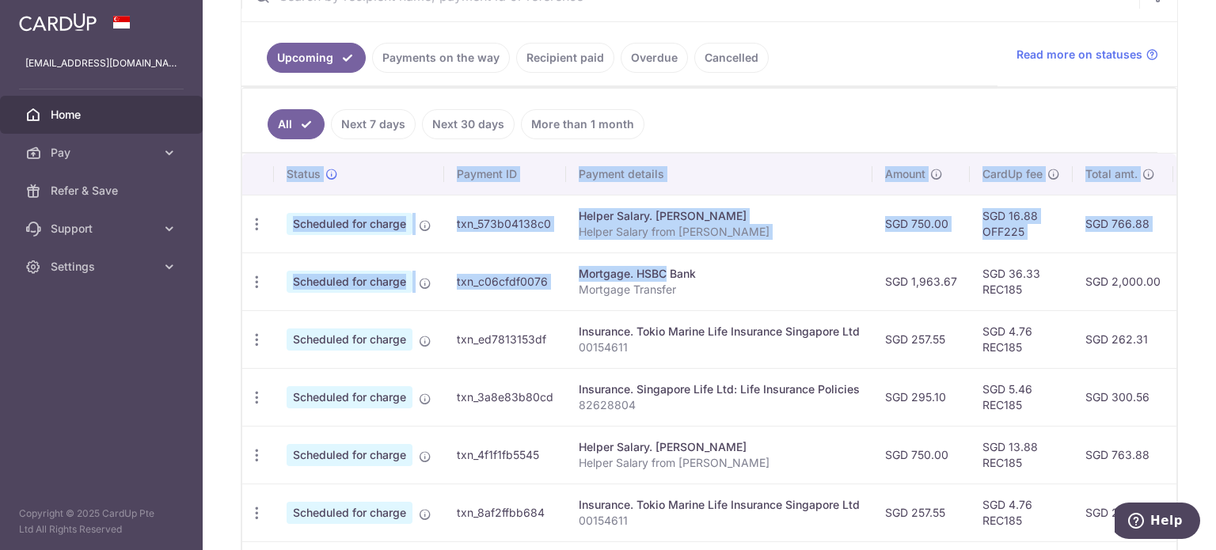
scroll to position [0, 313]
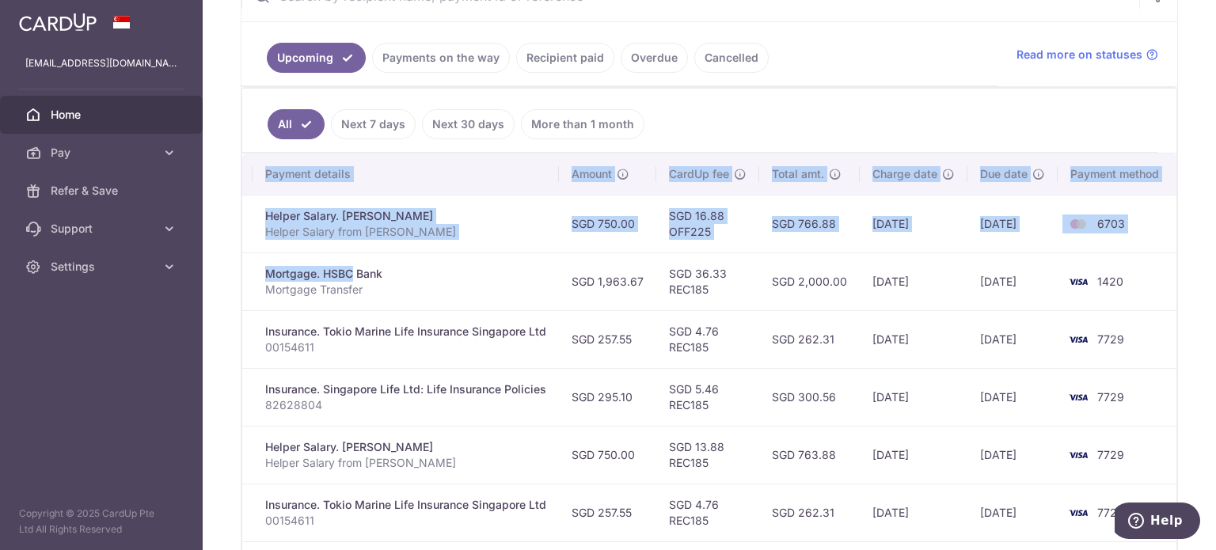
drag, startPoint x: 608, startPoint y: 264, endPoint x: 952, endPoint y: 287, distance: 345.1
click at [953, 287] on tr "Update payment Cancel payment Upload doc Scheduled for charge txn_c06cfdf0076 M…" at bounding box center [553, 281] width 1249 height 58
click at [731, 290] on td "SGD 36.33 REC185" at bounding box center [707, 281] width 103 height 58
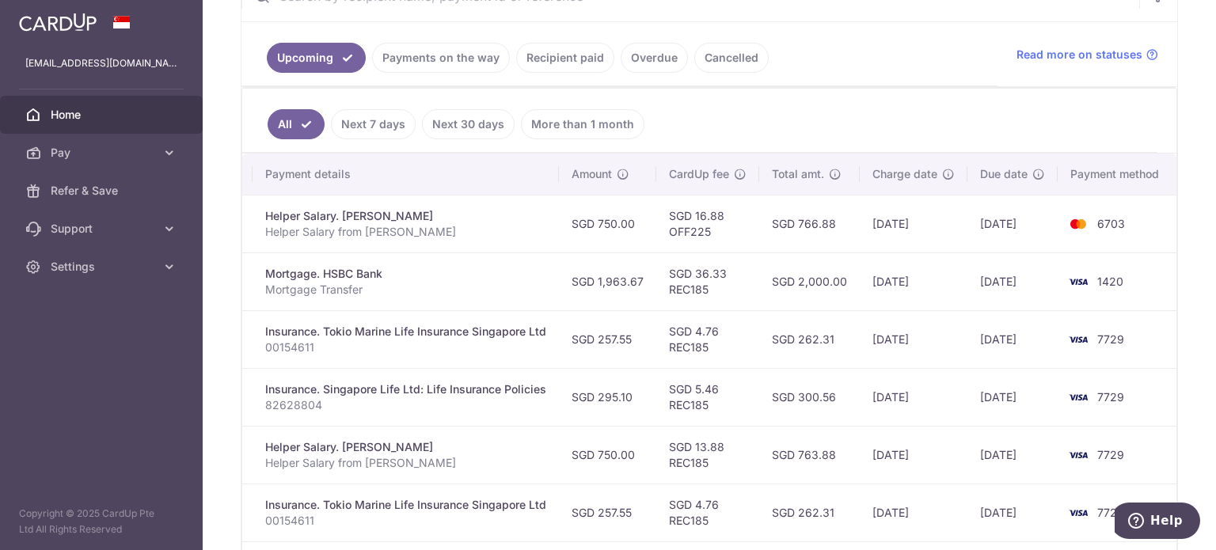
click at [496, 282] on p "Mortgage Transfer" at bounding box center [405, 290] width 281 height 16
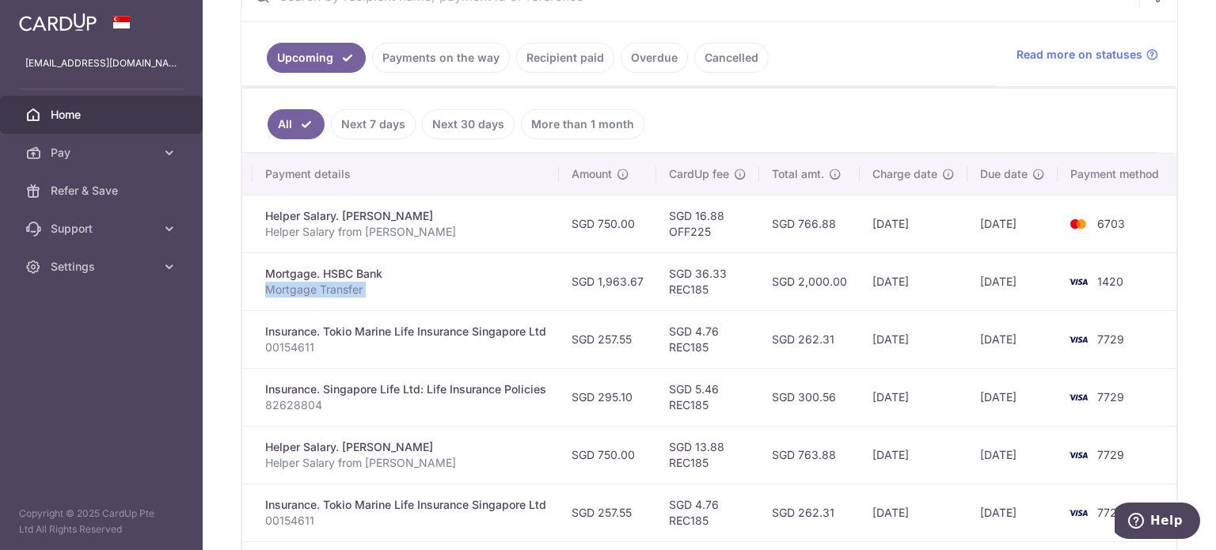
click at [360, 293] on p "Mortgage Transfer" at bounding box center [405, 290] width 281 height 16
click at [357, 282] on p "Mortgage Transfer" at bounding box center [405, 290] width 281 height 16
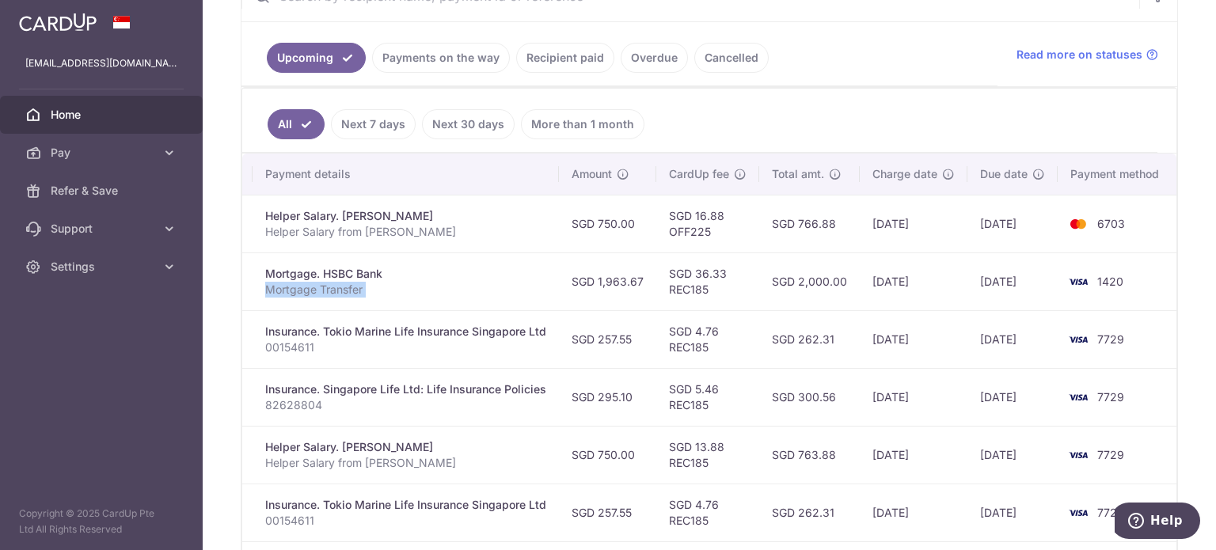
click at [357, 282] on p "Mortgage Transfer" at bounding box center [405, 290] width 281 height 16
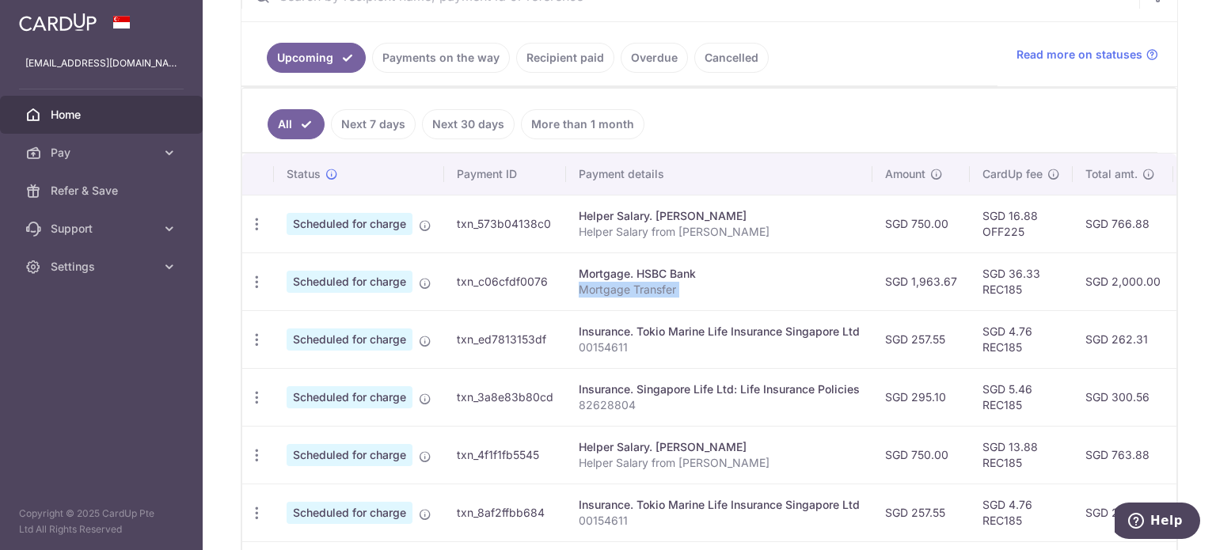
drag, startPoint x: 330, startPoint y: 275, endPoint x: 501, endPoint y: 295, distance: 172.1
click at [502, 295] on tr "Update payment Cancel payment Upload doc Scheduled for charge txn_c06cfdf0076 M…" at bounding box center [866, 281] width 1249 height 58
click at [668, 300] on td "Mortgage. HSBC Bank Mortgage Transfer" at bounding box center [719, 281] width 306 height 58
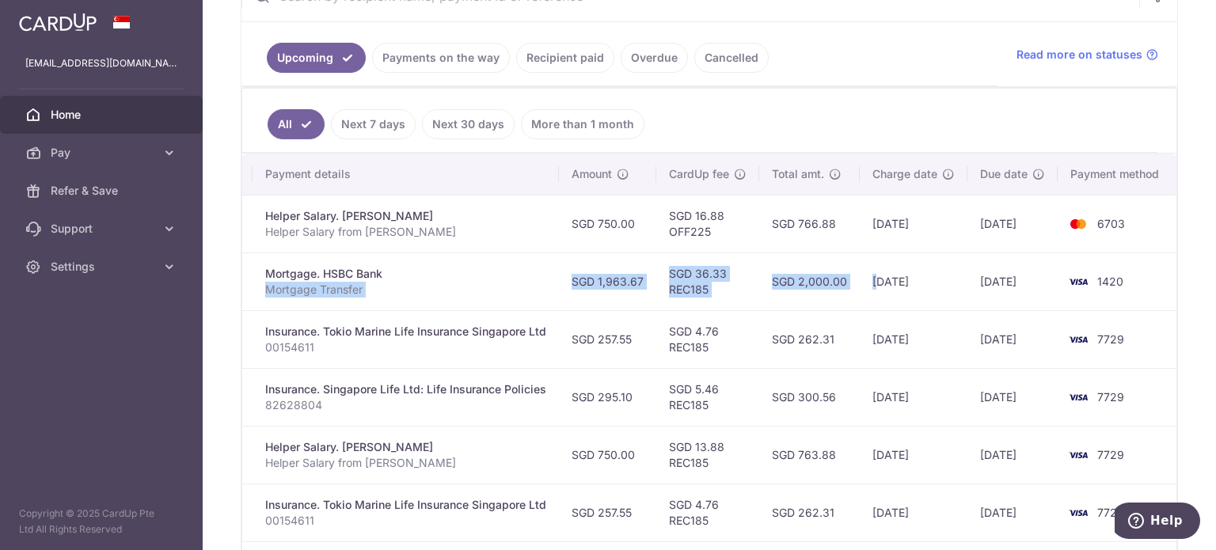
drag, startPoint x: 674, startPoint y: 284, endPoint x: 874, endPoint y: 294, distance: 199.6
click at [874, 294] on tr "Update payment Cancel payment Upload doc Scheduled for charge txn_c06cfdf0076 M…" at bounding box center [553, 281] width 1249 height 58
click at [874, 293] on td "21/08/2025" at bounding box center [913, 281] width 108 height 58
click at [770, 275] on td "SGD 2,000.00" at bounding box center [809, 281] width 101 height 58
drag, startPoint x: 782, startPoint y: 278, endPoint x: 518, endPoint y: 273, distance: 263.6
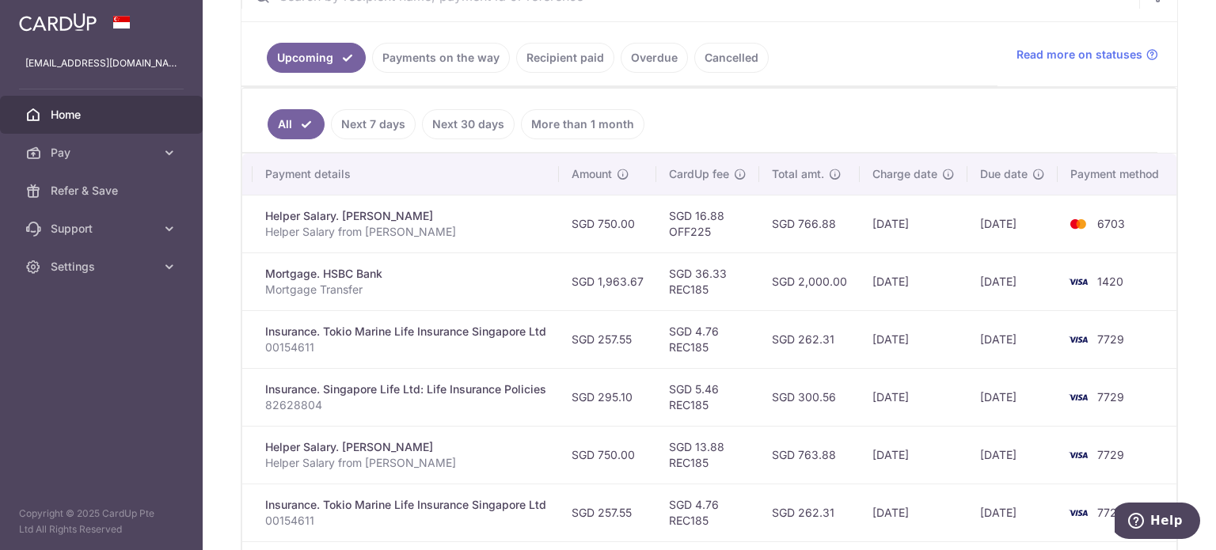
click at [518, 273] on tr "Update payment Cancel payment Upload doc Scheduled for charge txn_c06cfdf0076 M…" at bounding box center [553, 281] width 1249 height 58
click at [692, 312] on td "SGD 4.76 REC185" at bounding box center [707, 339] width 103 height 58
click at [84, 278] on link "Settings" at bounding box center [101, 267] width 203 height 38
click at [91, 350] on span "Logout" at bounding box center [103, 343] width 104 height 16
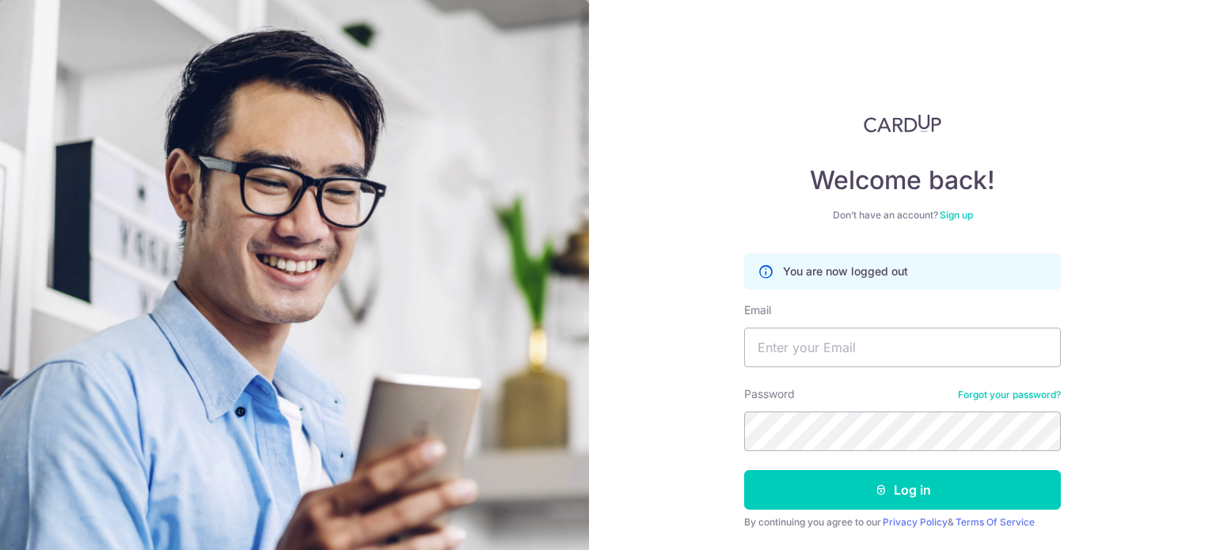
type input "[EMAIL_ADDRESS][DOMAIN_NAME]"
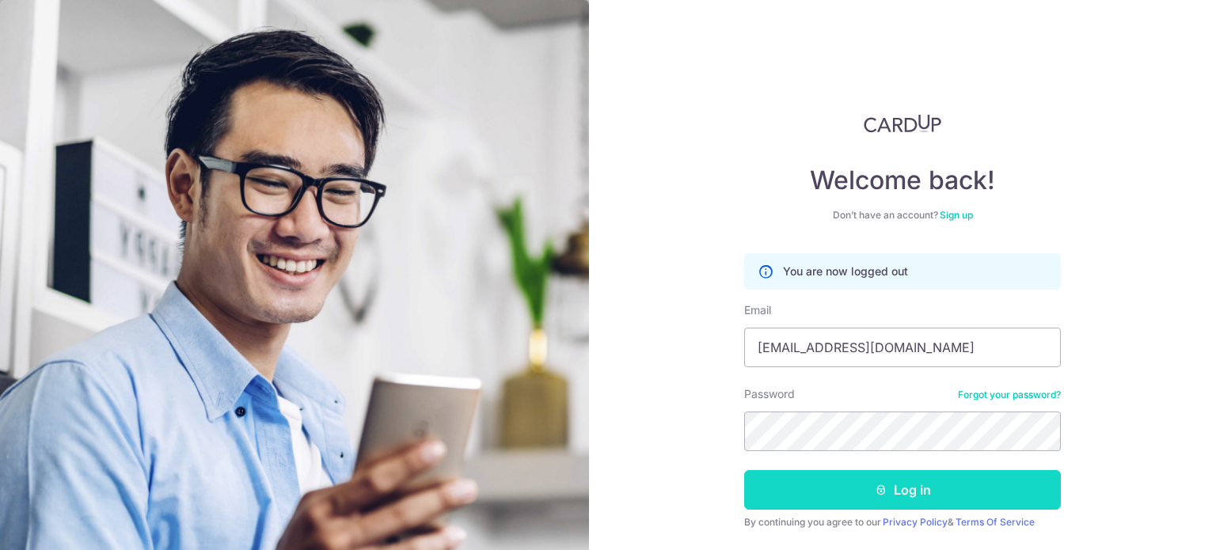
click at [848, 497] on button "Log in" at bounding box center [902, 490] width 317 height 40
